Goal: Information Seeking & Learning: Find specific fact

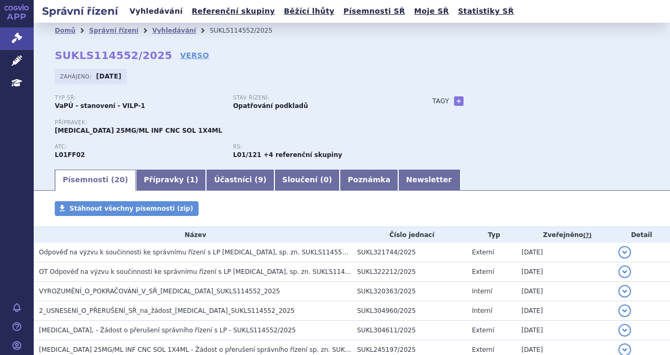
click at [152, 11] on link "Vyhledávání" at bounding box center [156, 11] width 60 height 14
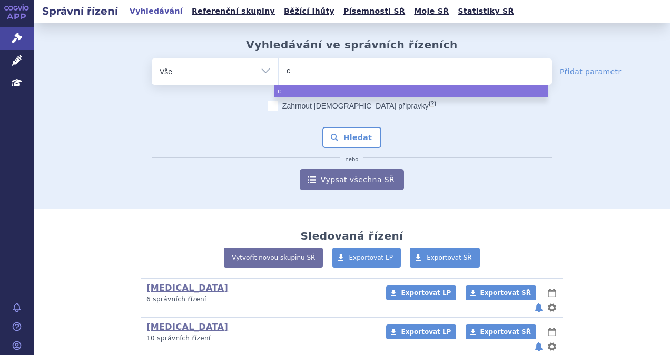
type input "ca"
type input "car"
type input "carvy"
type input "carvyk"
type input "carvykti"
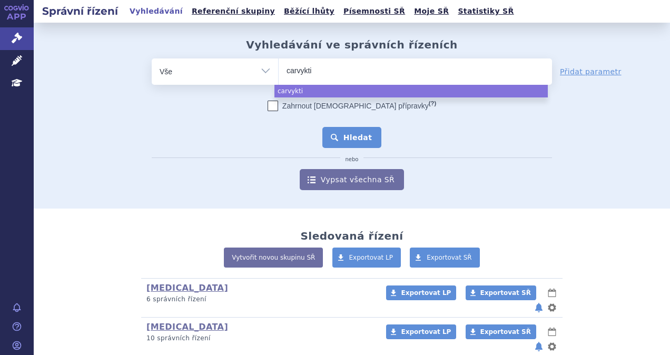
select select "carvykti"
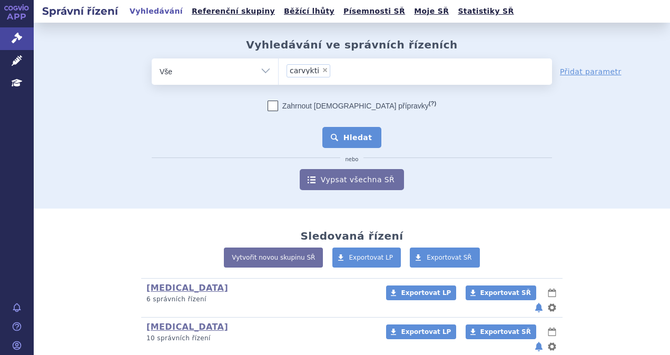
click at [331, 142] on button "Hledat" at bounding box center [352, 137] width 60 height 21
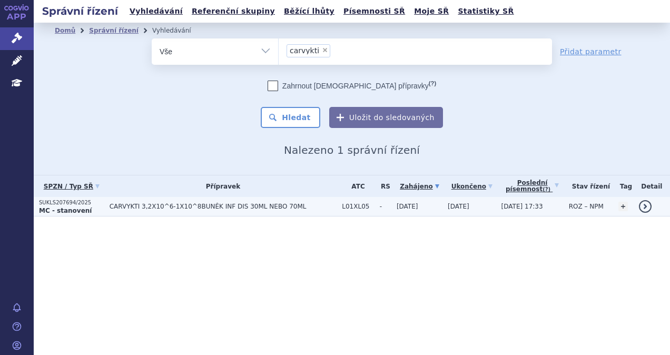
click at [253, 209] on span "CARVYKTI 3,2X10^6-1X10^8BUNĚK INF DIS 30ML NEBO 70ML" at bounding box center [224, 206] width 228 height 7
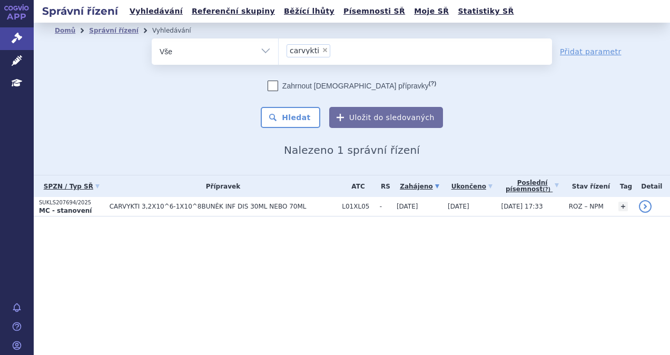
click at [323, 51] on li "× carvykti" at bounding box center [308, 50] width 44 height 13
click at [279, 51] on select "carvykti" at bounding box center [278, 51] width 1 height 26
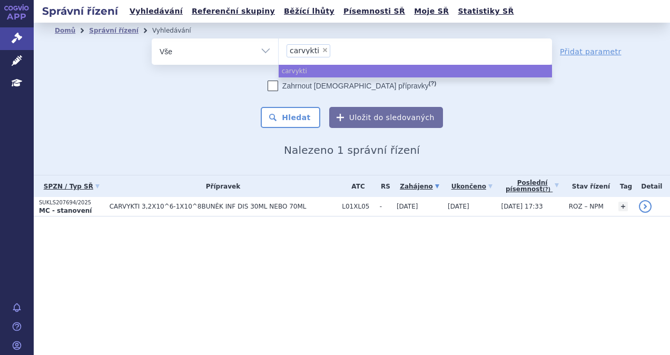
click at [322, 51] on span "×" at bounding box center [325, 50] width 6 height 6
click at [279, 51] on select "carvykti" at bounding box center [278, 51] width 1 height 26
select select
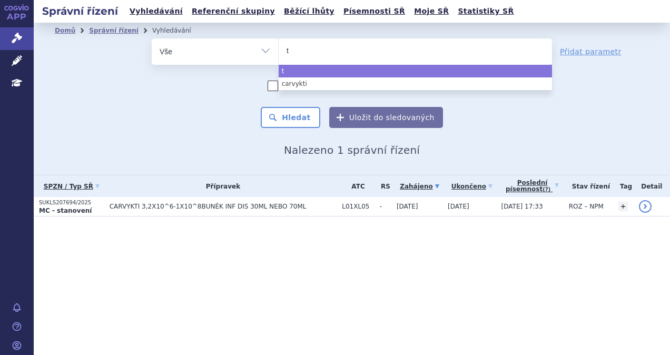
type input "ts"
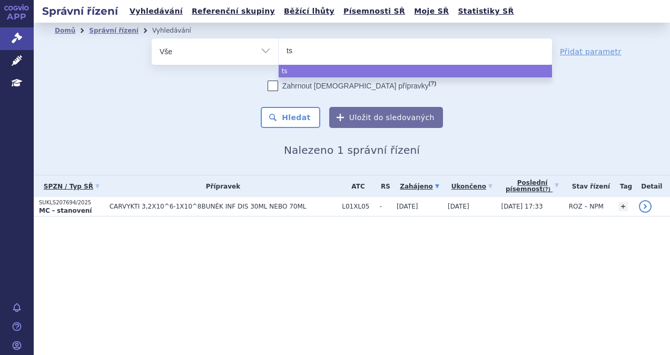
type input "t"
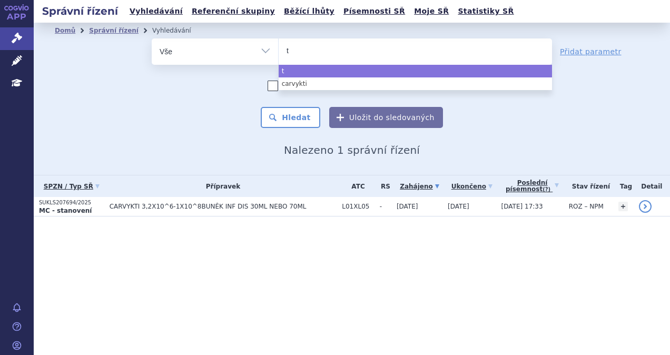
type input "ta"
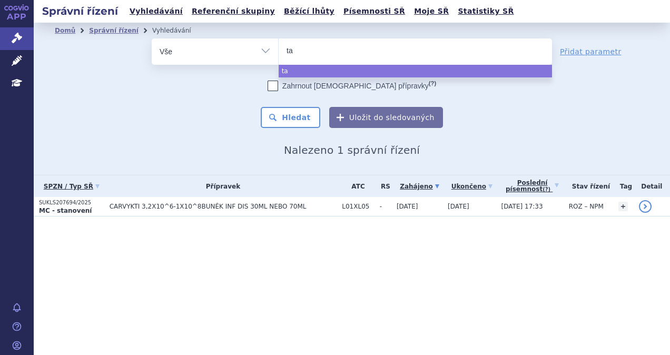
type input "tal"
type input "talve"
type input "talvey"
select select "talvey"
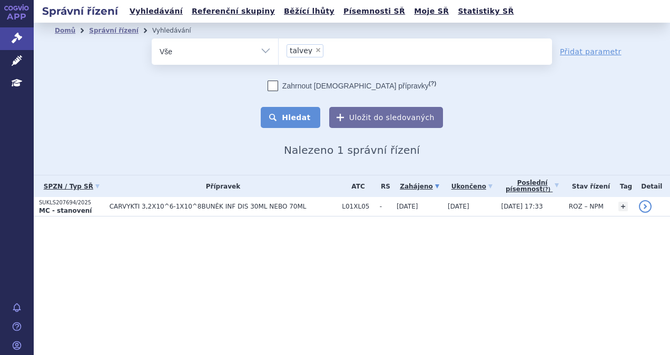
click at [291, 120] on button "Hledat" at bounding box center [291, 117] width 60 height 21
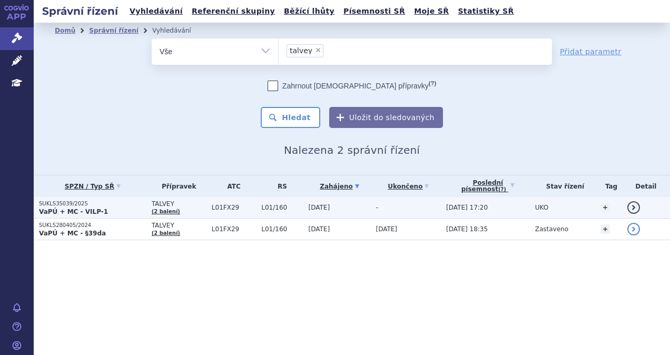
click at [176, 207] on td "TALVEY (2 balení)" at bounding box center [176, 208] width 60 height 22
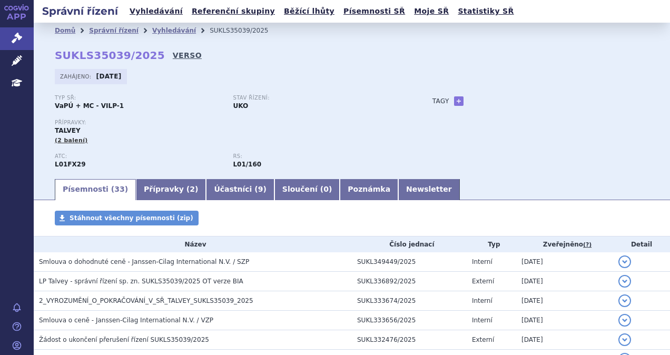
click at [173, 54] on link "VERSO" at bounding box center [187, 55] width 29 height 11
drag, startPoint x: 149, startPoint y: 56, endPoint x: 48, endPoint y: 55, distance: 100.1
click at [48, 55] on div "Domů Správní řízení Vyhledávání SUKLS35039/2025 SUKLS35039/2025 VERSO [GEOGRAPH…" at bounding box center [352, 107] width 636 height 139
copy h2 "SUKLS35039/2025 VERSO"
